Goal: Transaction & Acquisition: Purchase product/service

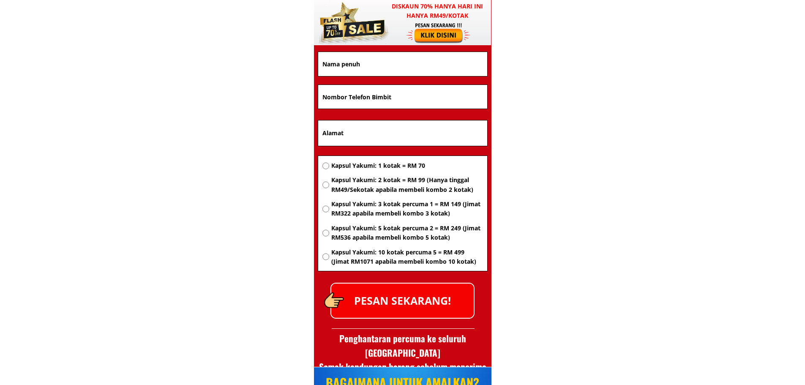
scroll to position [5497, 0]
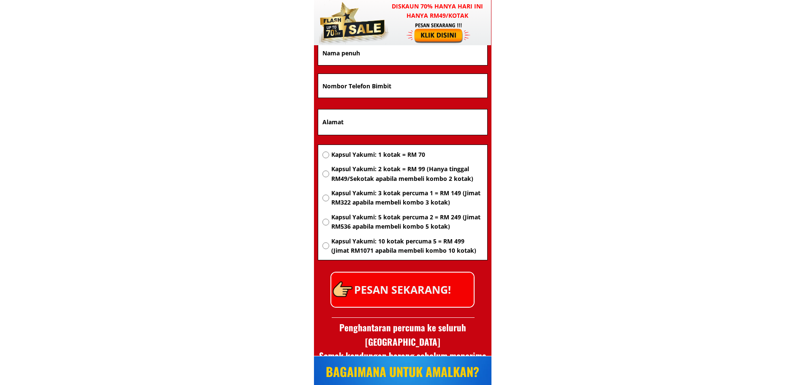
click at [390, 156] on span "Kapsul Yakumi: 1 kotak = RM 70" at bounding box center [406, 154] width 151 height 9
radio input "true"
click at [391, 181] on span "Kapsul Yakumi: 2 kotak = RM 99 (Hanya tinggal RM49/Sekotak apabila membeli komb…" at bounding box center [406, 173] width 151 height 19
radio input "true"
click at [397, 158] on span "Kapsul Yakumi: 1 kotak = RM 70" at bounding box center [406, 154] width 151 height 9
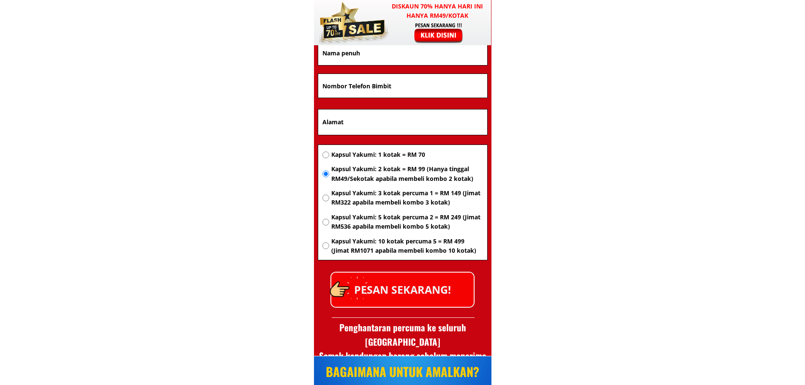
radio input "true"
click at [399, 178] on span "Kapsul Yakumi: 2 kotak = RM 99 (Hanya tinggal RM49/Sekotak apabila membeli komb…" at bounding box center [406, 173] width 151 height 19
radio input "true"
click at [410, 206] on span "Kapsul Yakumi: 3 kotak percuma 1 = RM 149 (Jimat RM322 apabila membeli kombo 3 …" at bounding box center [406, 197] width 151 height 19
radio input "true"
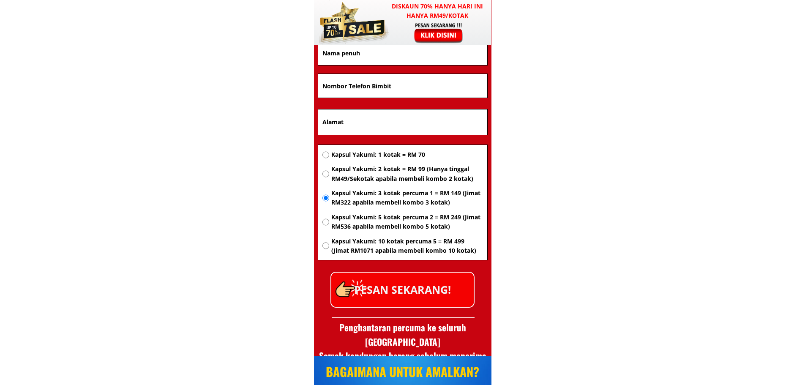
click at [407, 232] on div "Kapsul Yakumi: 1 kotak = RM 70 Kapsul Yakumi: 2 kotak = RM 99 (Hanya tinggal RM…" at bounding box center [402, 205] width 161 height 111
click at [402, 196] on span "Kapsul Yakumi: 3 kotak percuma 1 = RM 149 (Jimat RM322 apabila membeli kombo 3 …" at bounding box center [406, 197] width 151 height 19
click at [405, 229] on span "Kapsul Yakumi: 5 kotak percuma 2 = RM 249 (Jimat RM536 apabila membeli kombo 5 …" at bounding box center [406, 221] width 151 height 19
radio input "true"
click at [402, 201] on span "Kapsul Yakumi: 3 kotak percuma 1 = RM 149 (Jimat RM322 apabila membeli kombo 3 …" at bounding box center [406, 197] width 151 height 19
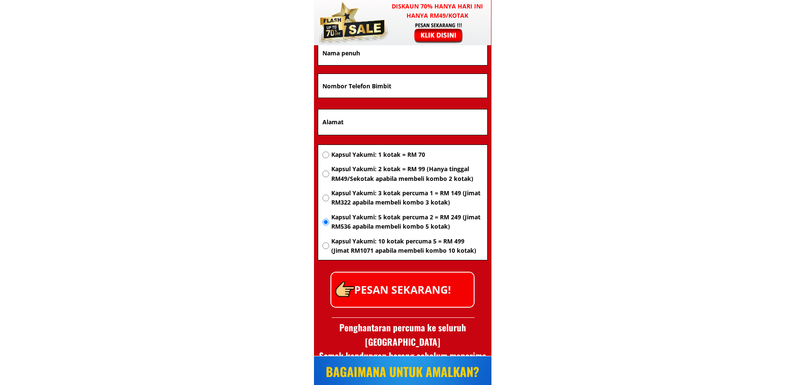
radio input "true"
click at [404, 229] on span "Kapsul Yakumi: 5 kotak percuma 2 = RM 249 (Jimat RM536 apabila membeli kombo 5 …" at bounding box center [406, 221] width 151 height 19
radio input "true"
click at [395, 202] on span "Kapsul Yakumi: 3 kotak percuma 1 = RM 149 (Jimat RM322 apabila membeli kombo 3 …" at bounding box center [406, 197] width 151 height 19
radio input "true"
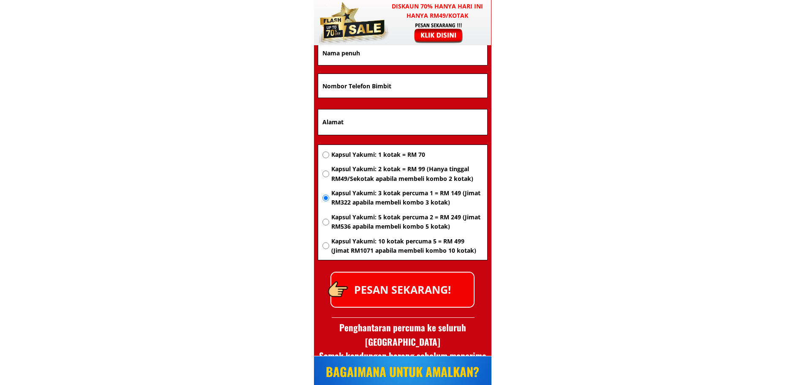
click at [395, 227] on span "Kapsul Yakumi: 5 kotak percuma 2 = RM 249 (Jimat RM536 apabila membeli kombo 5 …" at bounding box center [406, 221] width 151 height 19
radio input "true"
click at [397, 201] on span "Kapsul Yakumi: 3 kotak percuma 1 = RM 149 (Jimat RM322 apabila membeli kombo 3 …" at bounding box center [406, 197] width 151 height 19
radio input "true"
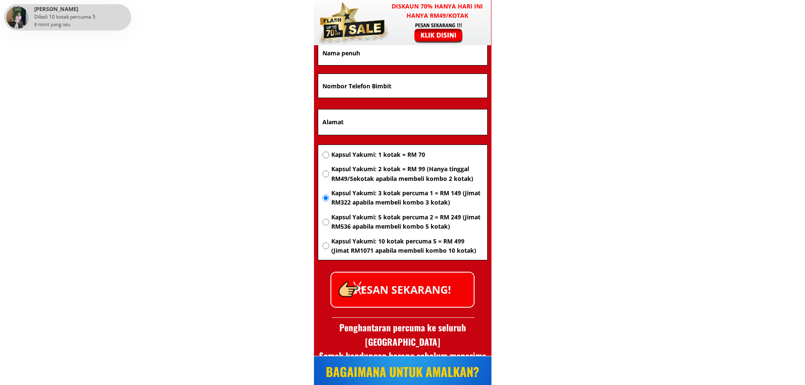
click at [398, 226] on span "Kapsul Yakumi: 5 kotak percuma 2 = RM 249 (Jimat RM536 apabila membeli kombo 5 …" at bounding box center [406, 221] width 151 height 19
radio input "true"
click at [396, 246] on span "Kapsul Yakumi: 10 kotak percuma 5 = RM 499 (Jimat RM1071 apabila membeli kombo …" at bounding box center [406, 246] width 151 height 19
radio input "true"
click at [393, 158] on span "Kapsul Yakumi: 1 kotak = RM 70" at bounding box center [406, 154] width 151 height 9
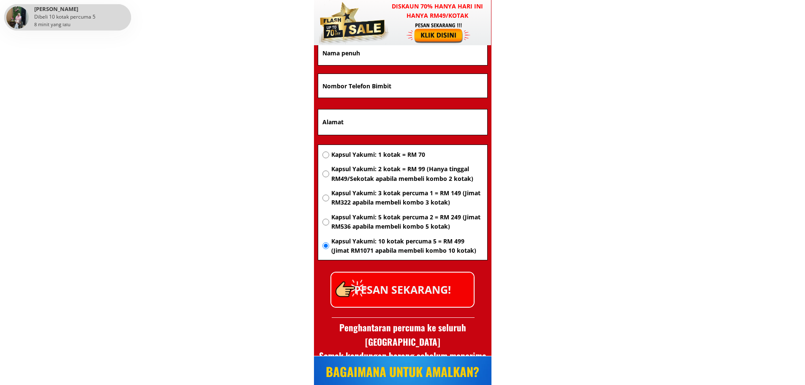
radio input "true"
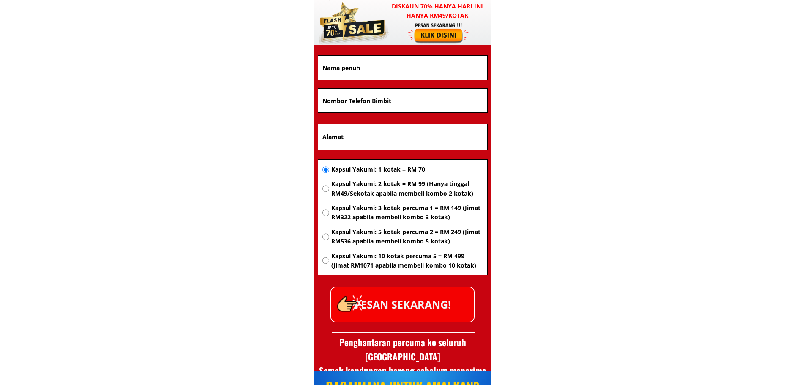
scroll to position [5455, 0]
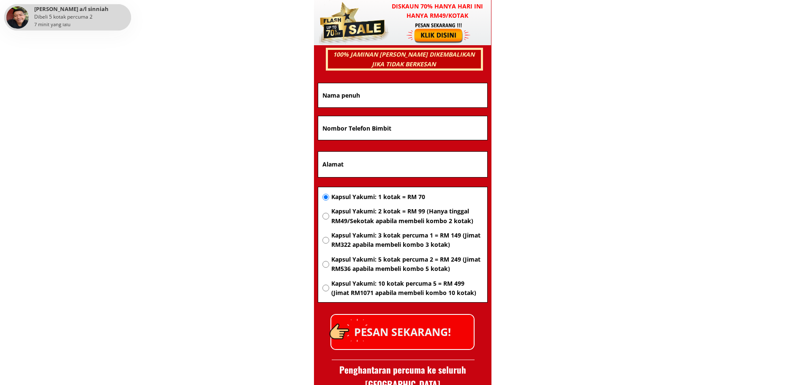
click at [364, 199] on span "Kapsul Yakumi: 1 kotak = RM 70" at bounding box center [406, 196] width 151 height 9
click at [423, 222] on span "Kapsul Yakumi: 2 kotak = RM 99 (Hanya tinggal RM49/Sekotak apabila membeli komb…" at bounding box center [406, 216] width 151 height 19
radio input "true"
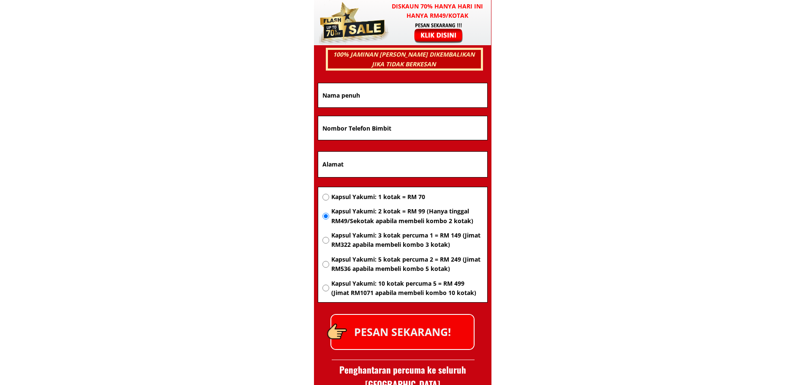
click at [409, 238] on span "Kapsul Yakumi: 3 kotak percuma 1 = RM 149 (Jimat RM322 apabila membeli kombo 3 …" at bounding box center [406, 240] width 151 height 19
radio input "true"
click at [438, 223] on span "Kapsul Yakumi: 2 kotak = RM 99 (Hanya tinggal RM49/Sekotak apabila membeli komb…" at bounding box center [406, 216] width 151 height 19
radio input "true"
click at [442, 247] on span "Kapsul Yakumi: 3 kotak percuma 1 = RM 149 (Jimat RM322 apabila membeli kombo 3 …" at bounding box center [406, 240] width 151 height 19
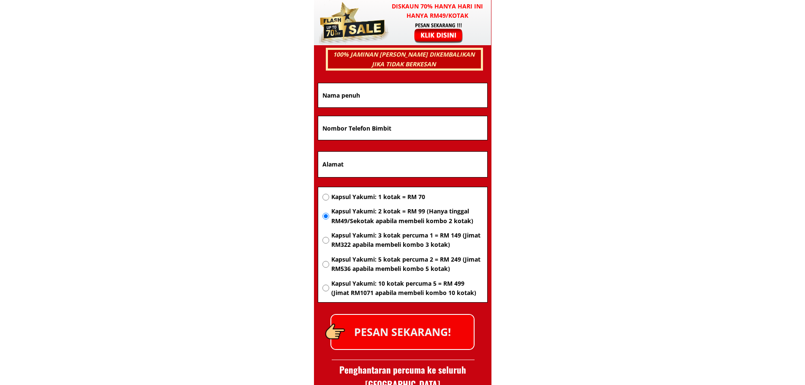
radio input "true"
click at [433, 221] on span "Kapsul Yakumi: 2 kotak = RM 99 (Hanya tinggal RM49/Sekotak apabila membeli komb…" at bounding box center [406, 216] width 151 height 19
radio input "true"
